Goal: Task Accomplishment & Management: Manage account settings

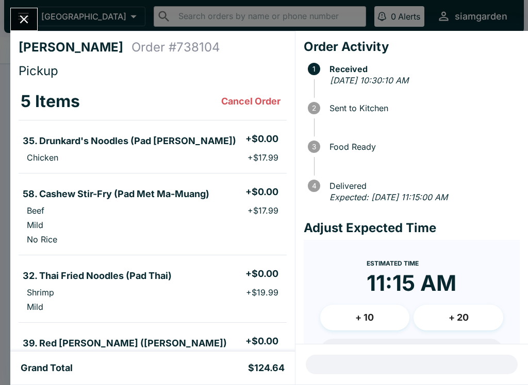
click at [102, 21] on div "[PERSON_NAME] Order # 738104 Pickup 5 Items Cancel Order 35. Drunkard's Noodles…" at bounding box center [264, 192] width 528 height 385
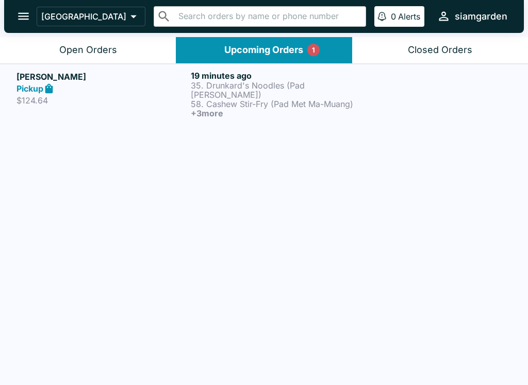
click at [53, 86] on icon at bounding box center [49, 88] width 8 height 10
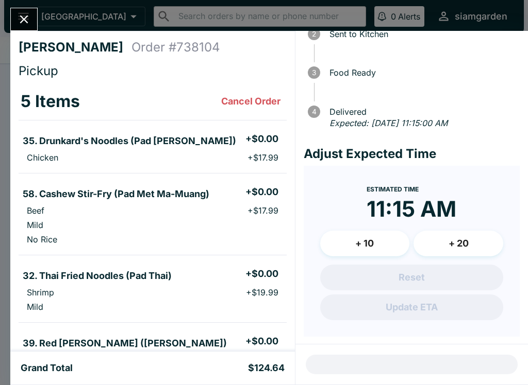
scroll to position [74, 0]
click at [437, 280] on div "Reset Update ETA" at bounding box center [411, 293] width 183 height 56
click at [416, 154] on h4 "Adjust Expected Time" at bounding box center [412, 154] width 216 height 15
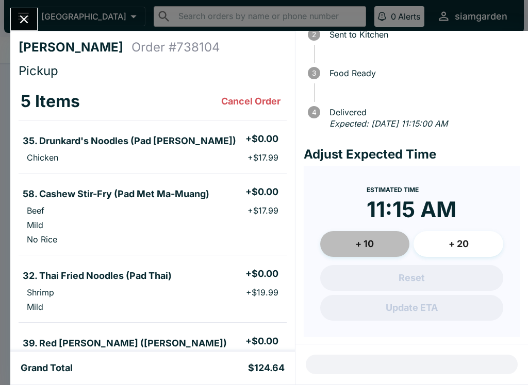
click at [375, 242] on button "+ 10" at bounding box center [365, 244] width 90 height 26
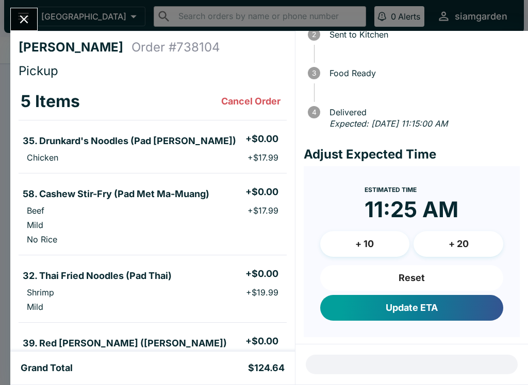
scroll to position [0, 0]
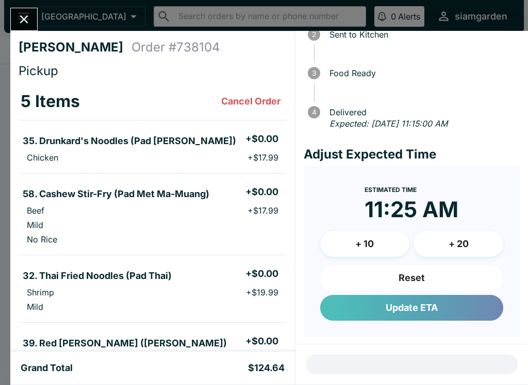
click at [410, 307] on button "Update ETA" at bounding box center [411, 308] width 183 height 26
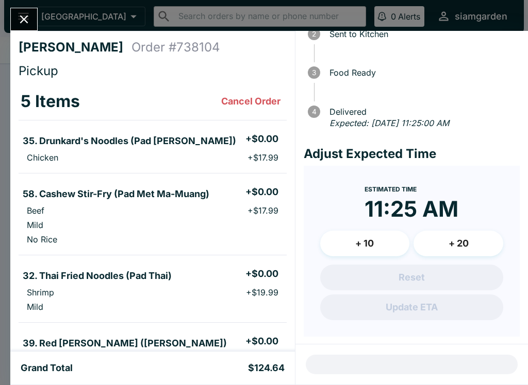
scroll to position [74, 0]
click at [250, 98] on button "Cancel Order" at bounding box center [251, 101] width 68 height 21
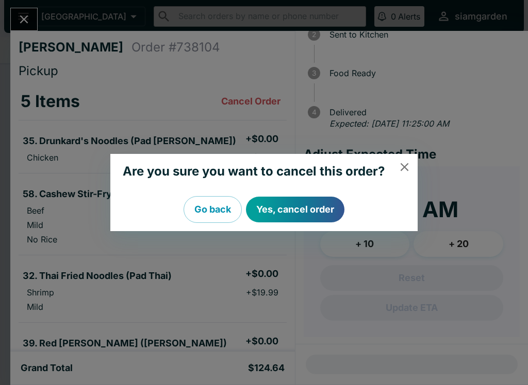
click at [216, 211] on button "Go back" at bounding box center [212, 209] width 58 height 27
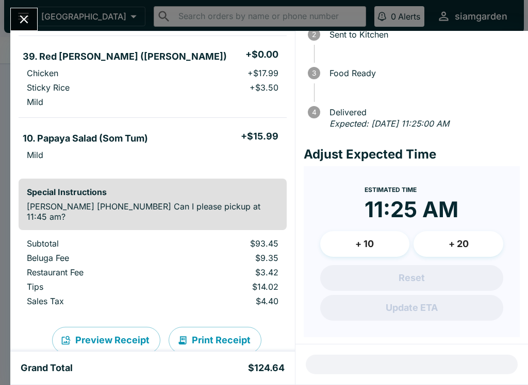
scroll to position [288, 0]
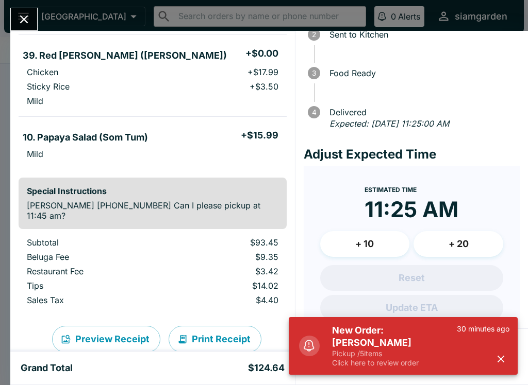
click at [450, 352] on p "Pickup / 5 items" at bounding box center [394, 353] width 125 height 9
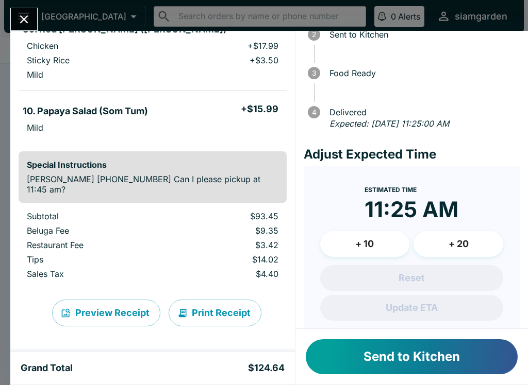
scroll to position [314, 0]
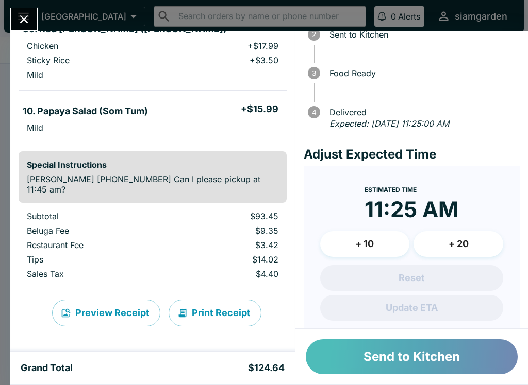
click at [389, 361] on button "Send to Kitchen" at bounding box center [412, 357] width 212 height 35
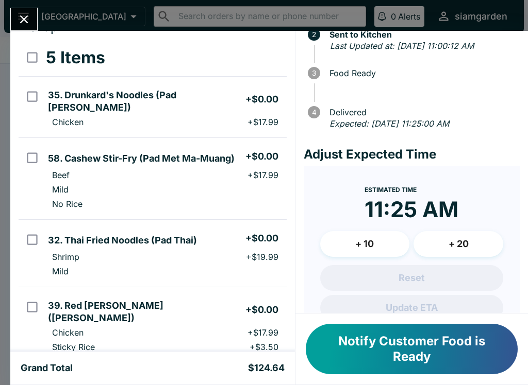
scroll to position [37, 0]
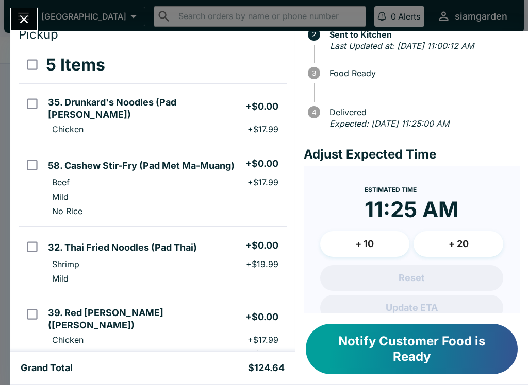
click at [32, 104] on input "orders table" at bounding box center [32, 103] width 23 height 23
click at [37, 99] on input "orders table" at bounding box center [32, 103] width 23 height 23
checkbox input "false"
click at [32, 66] on input "select all" at bounding box center [32, 64] width 23 height 23
checkbox input "true"
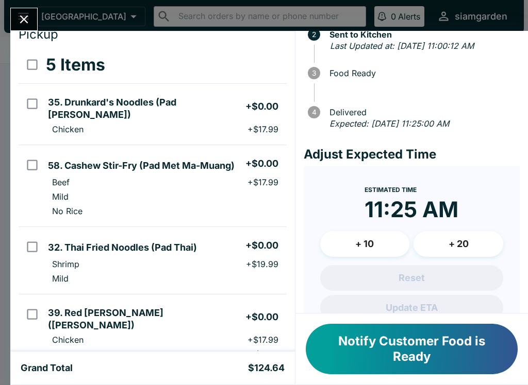
checkbox input "true"
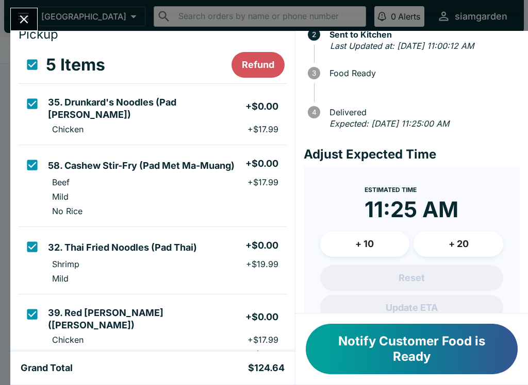
click at [32, 63] on input "select all" at bounding box center [32, 64] width 23 height 23
checkbox input "false"
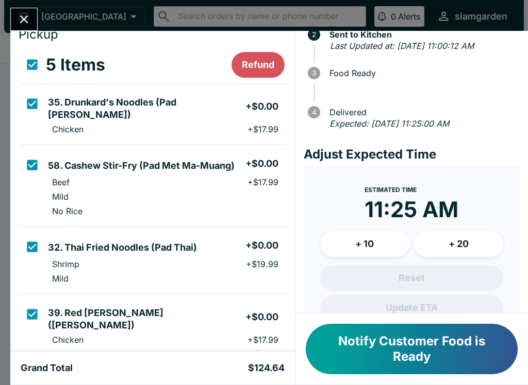
checkbox input "false"
